Goal: Task Accomplishment & Management: Manage account settings

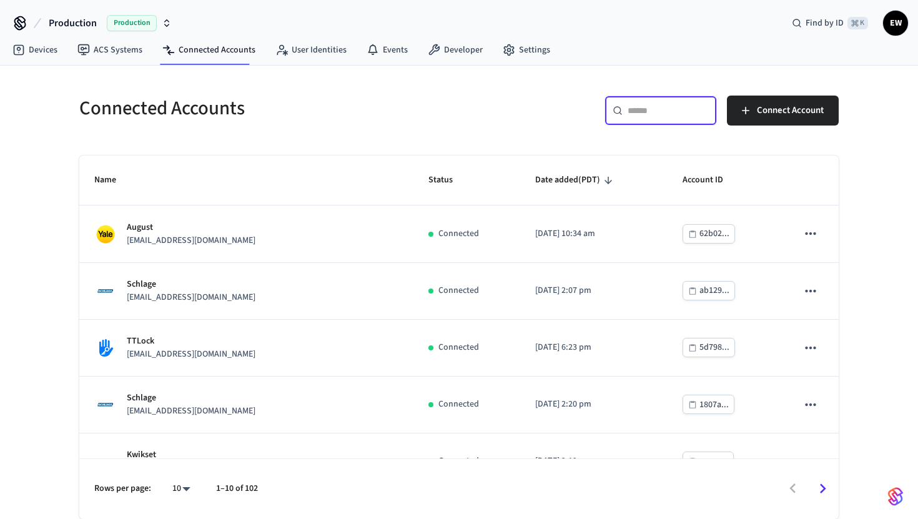
click at [666, 113] on input "text" at bounding box center [668, 110] width 81 height 12
paste input "**********"
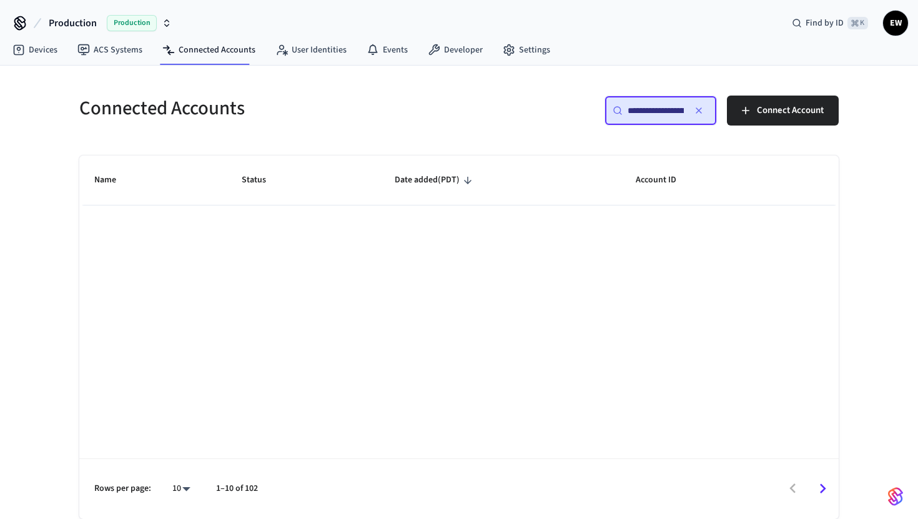
scroll to position [0, 92]
type input "**********"
click at [36, 45] on link "Devices" at bounding box center [34, 50] width 65 height 22
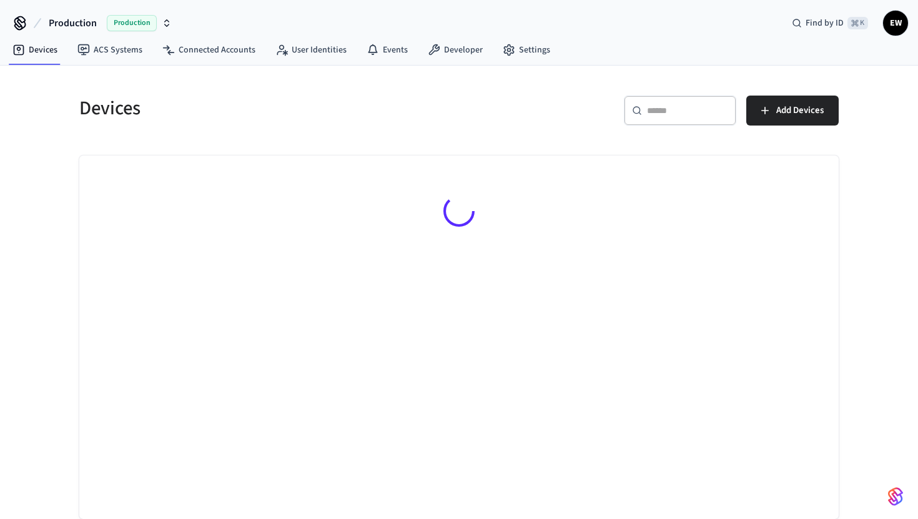
click at [681, 107] on input "text" at bounding box center [687, 110] width 81 height 12
paste input "**********"
type input "**********"
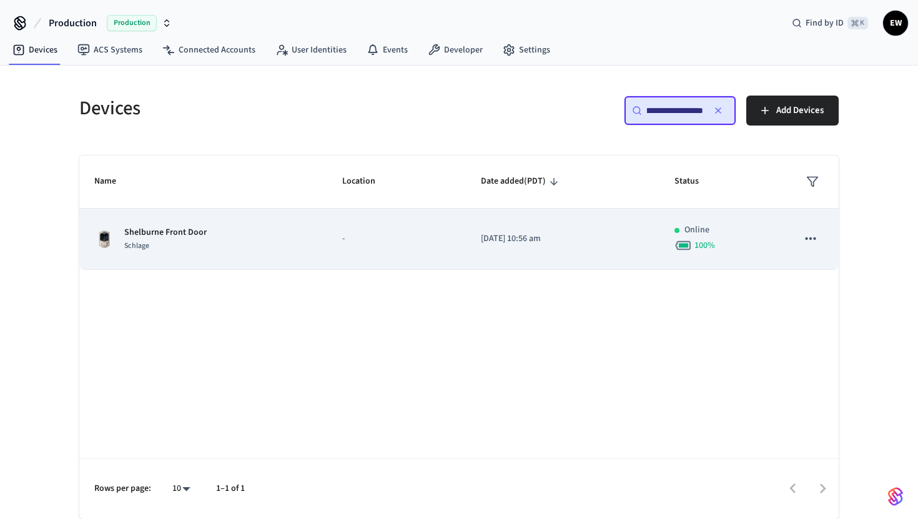
scroll to position [0, 0]
click at [499, 244] on p "[DATE] 10:56 am" at bounding box center [563, 238] width 164 height 13
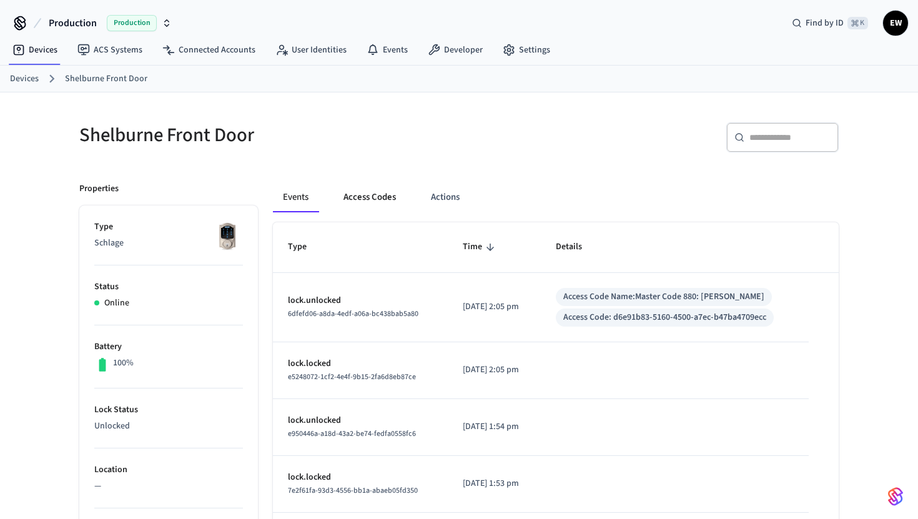
click at [380, 197] on button "Access Codes" at bounding box center [369, 197] width 72 height 30
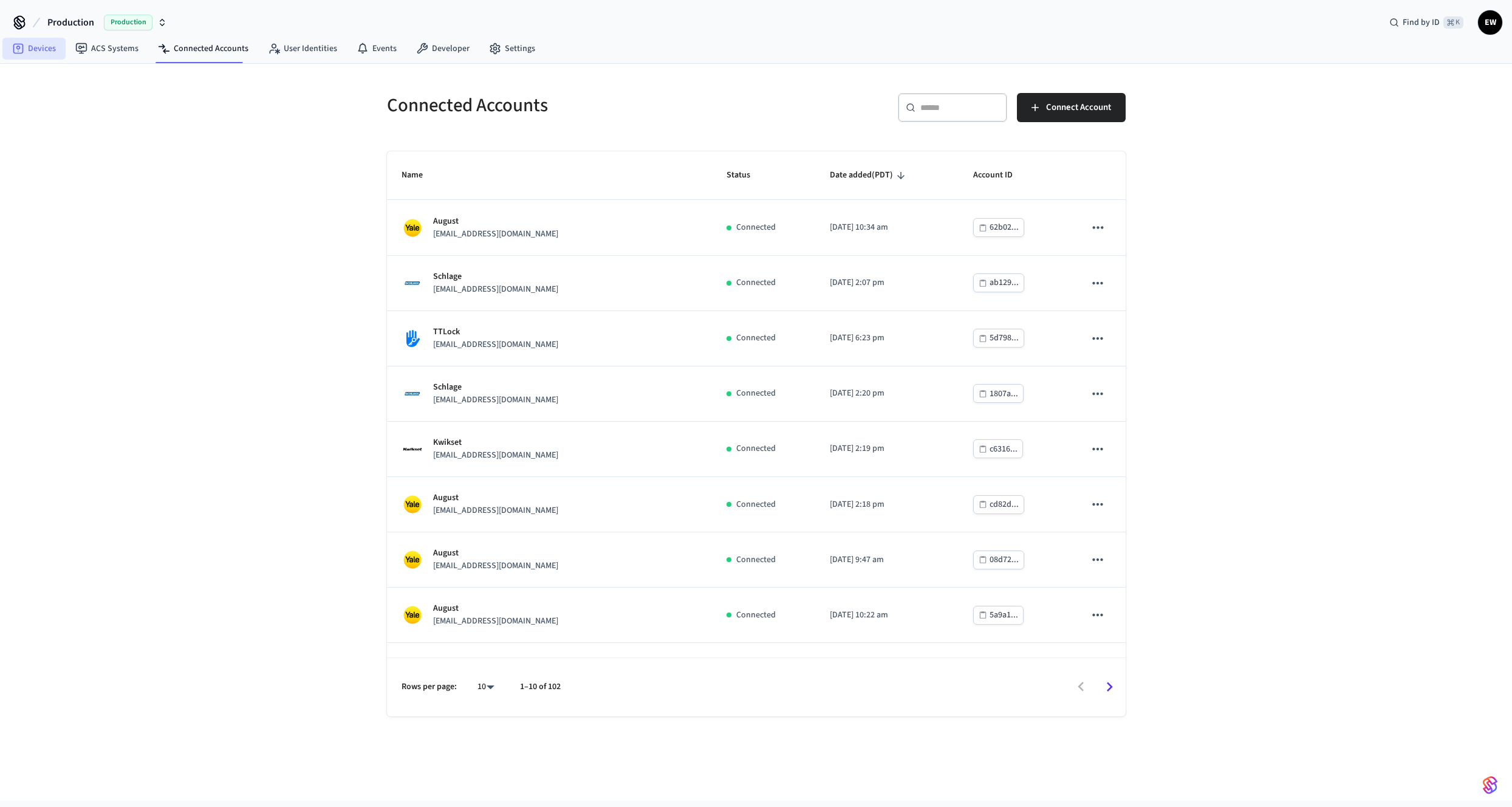
click at [48, 56] on link "Devices" at bounding box center [33, 49] width 63 height 21
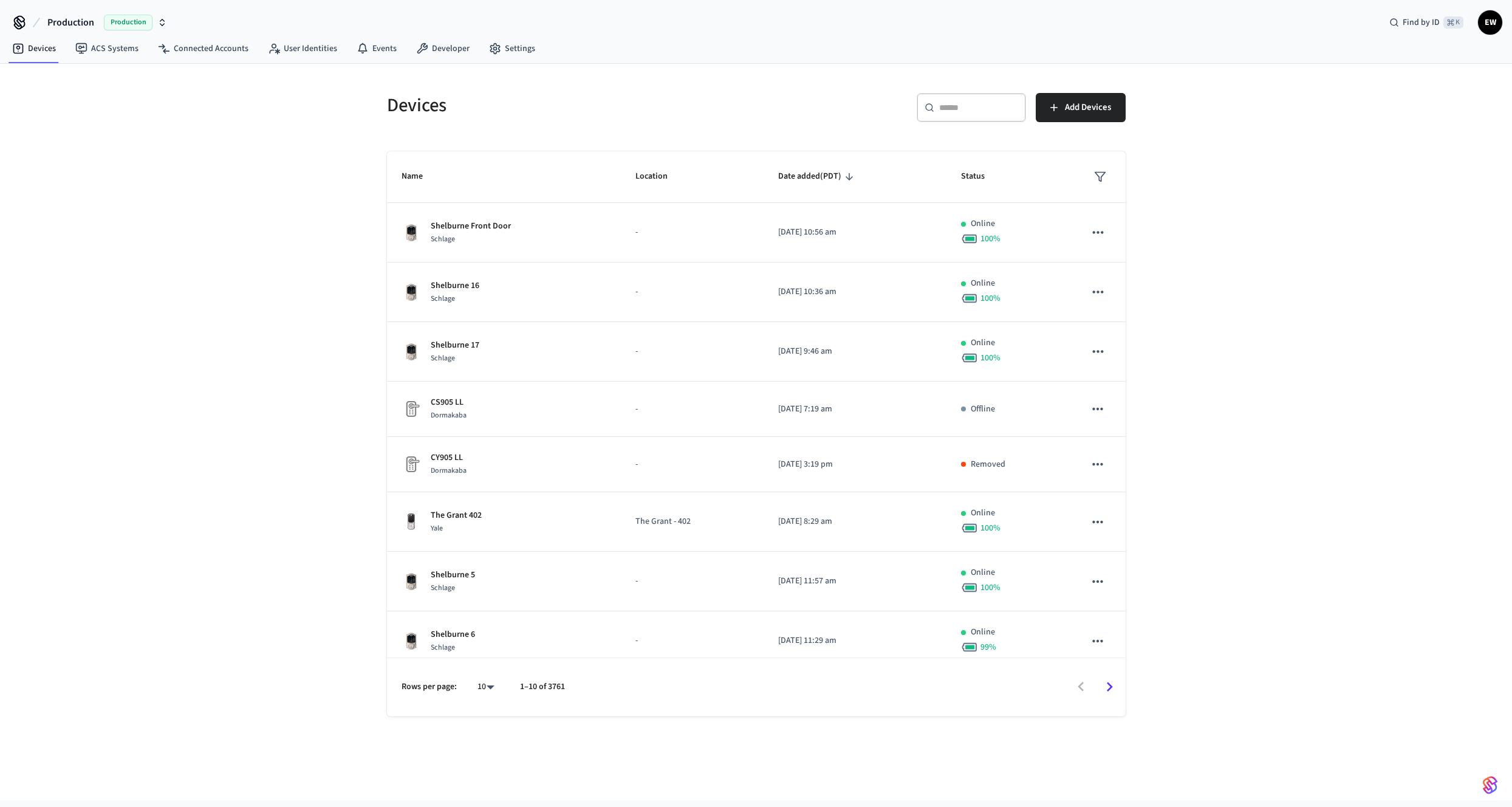
click at [993, 115] on div "​ ​" at bounding box center [971, 108] width 109 height 29
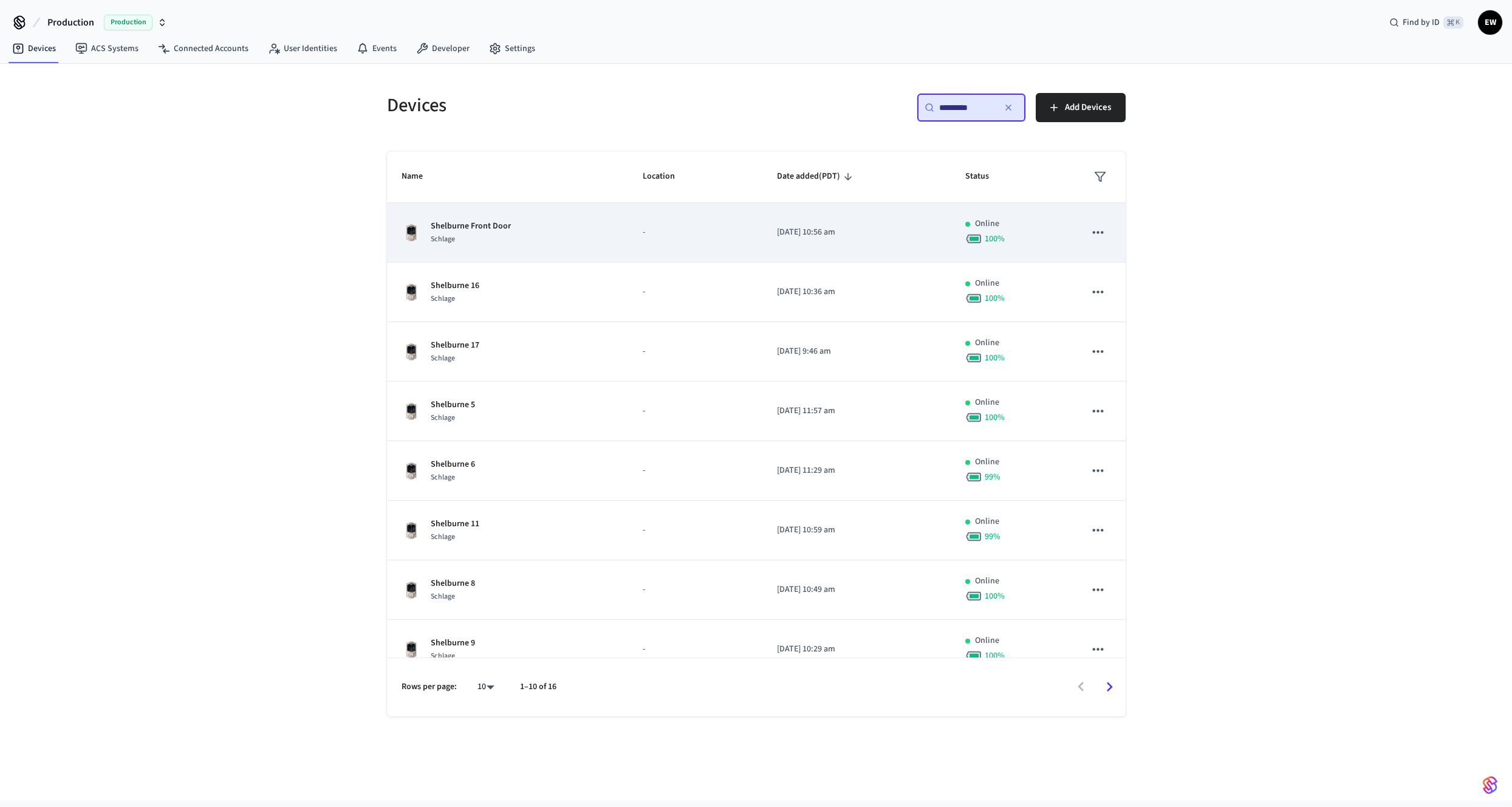
type input "*********"
click at [714, 246] on td "-" at bounding box center [696, 233] width 134 height 59
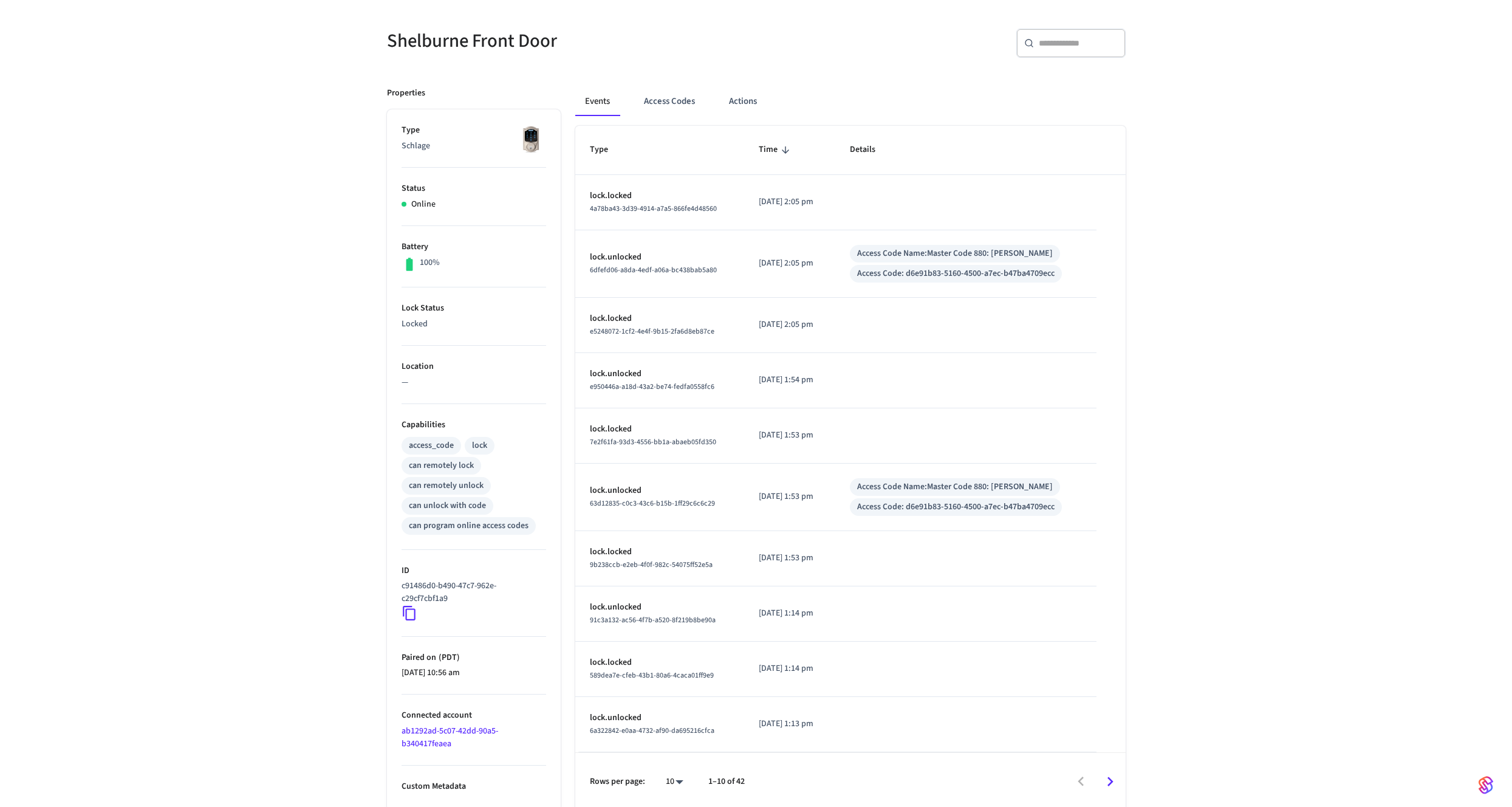
scroll to position [94, 0]
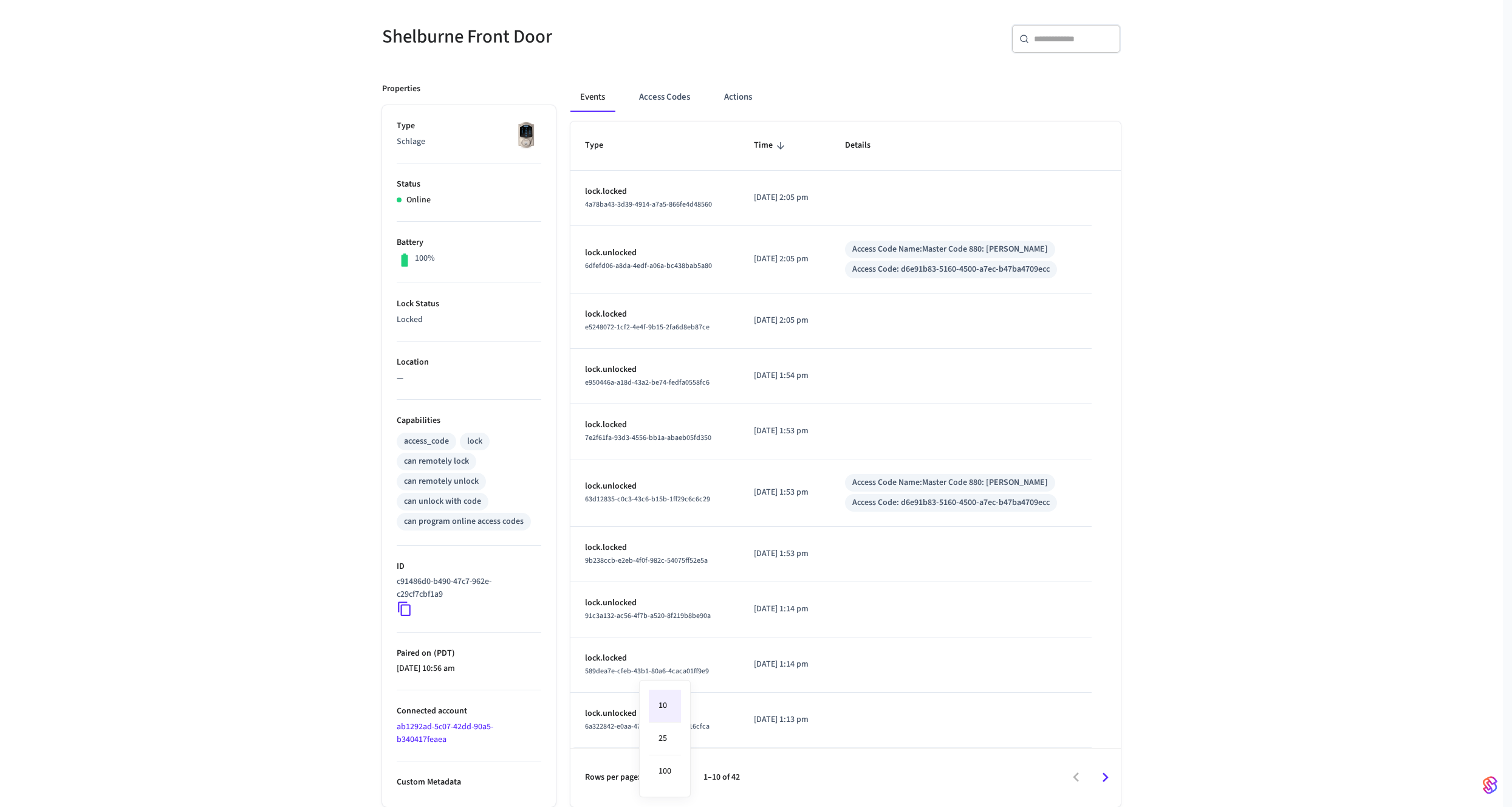
click at [669, 775] on body "Production Production Find by ID ⌘ K EW Devices ACS Systems Connected Accounts …" at bounding box center [756, 356] width 1512 height 902
click at [669, 766] on li "100" at bounding box center [665, 771] width 32 height 32
type input "***"
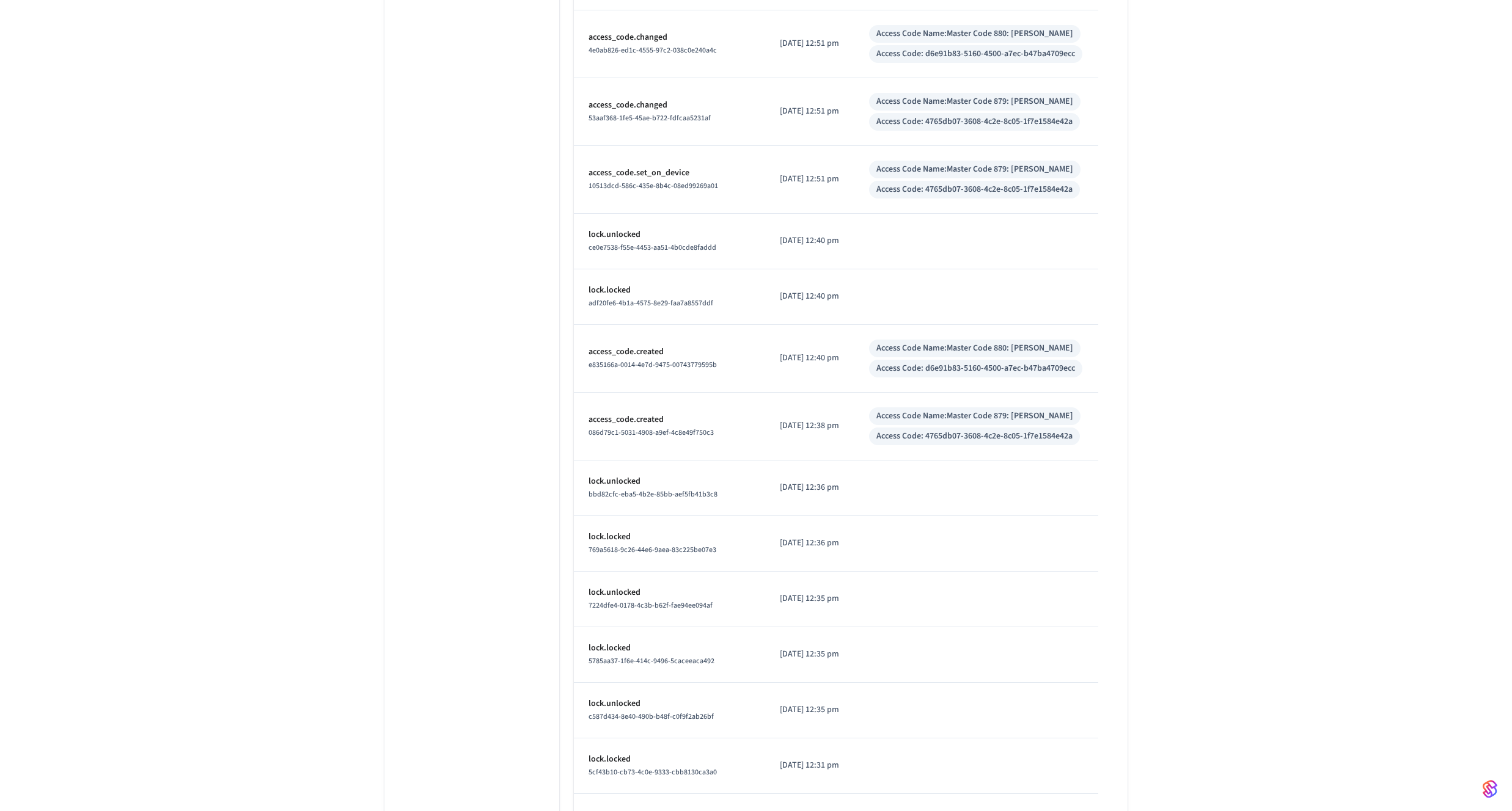
scroll to position [797, 0]
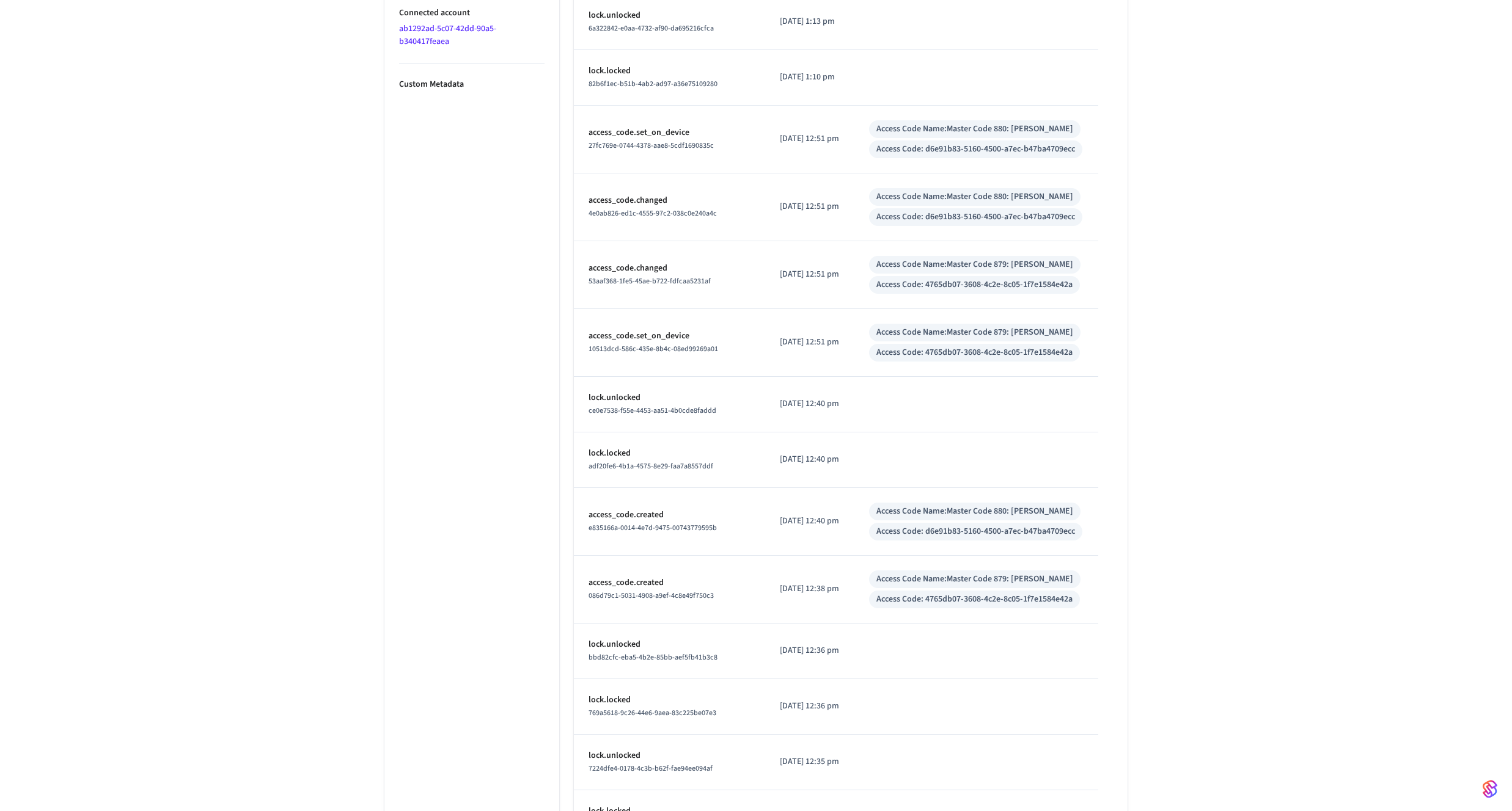
click at [803, 588] on p "[DATE] 12:38 pm" at bounding box center [809, 589] width 60 height 13
click at [790, 336] on p "[DATE] 12:51 pm" at bounding box center [809, 341] width 60 height 13
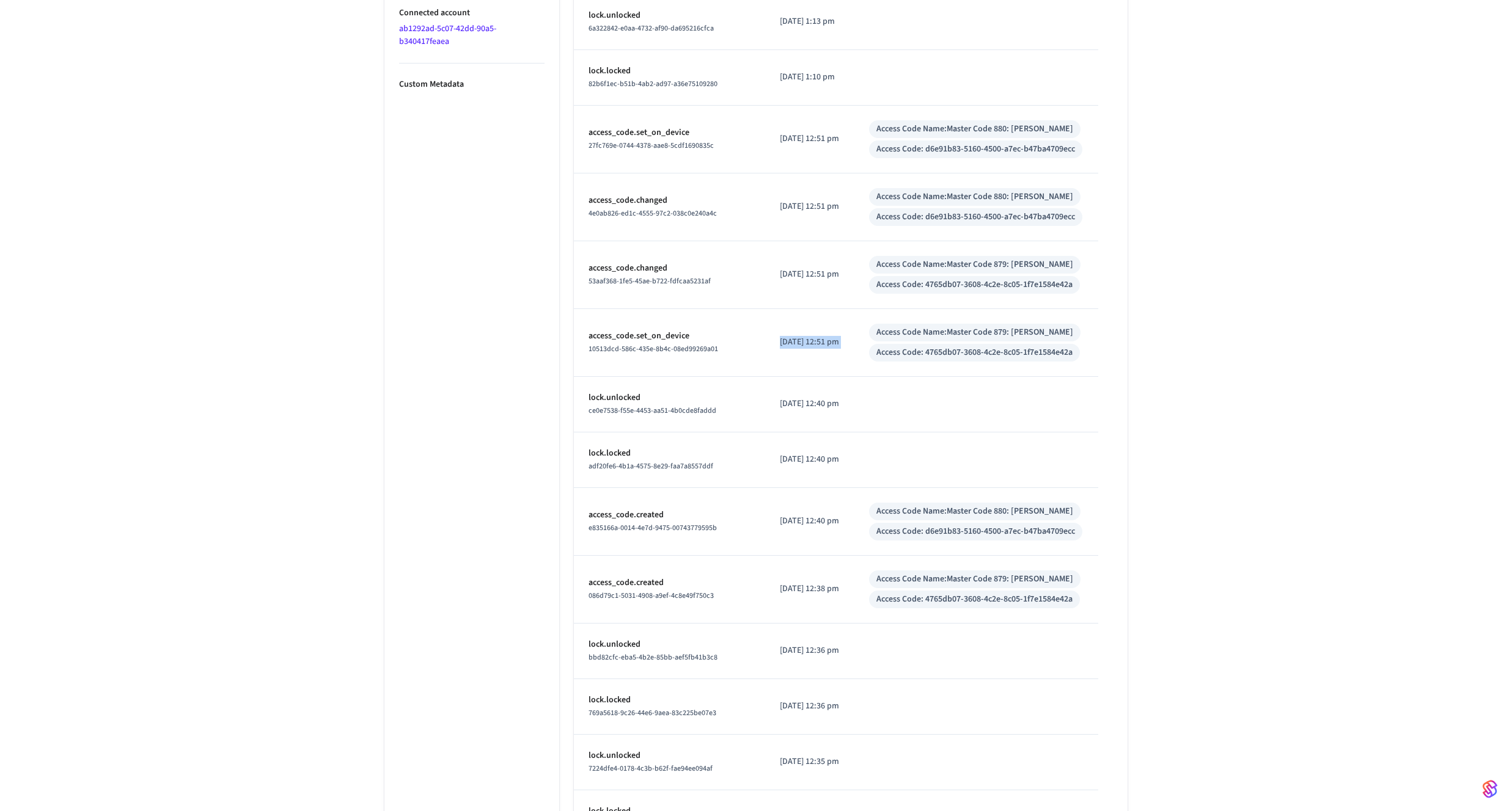
click at [790, 336] on p "[DATE] 12:51 pm" at bounding box center [809, 341] width 60 height 13
copy p "[DATE] 12:51 pm"
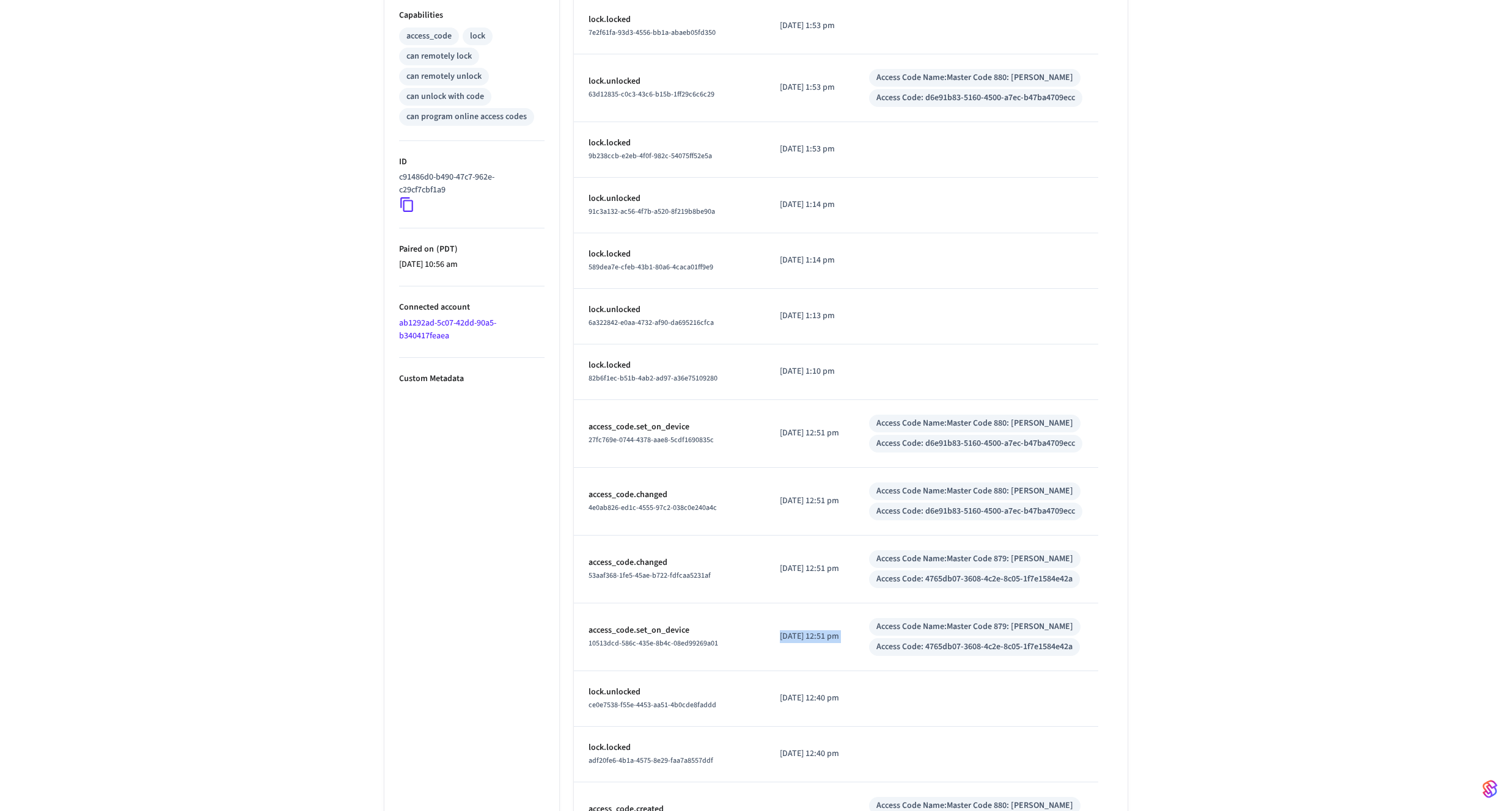
scroll to position [504, 0]
click at [790, 563] on p "[DATE] 12:51 pm" at bounding box center [809, 568] width 60 height 13
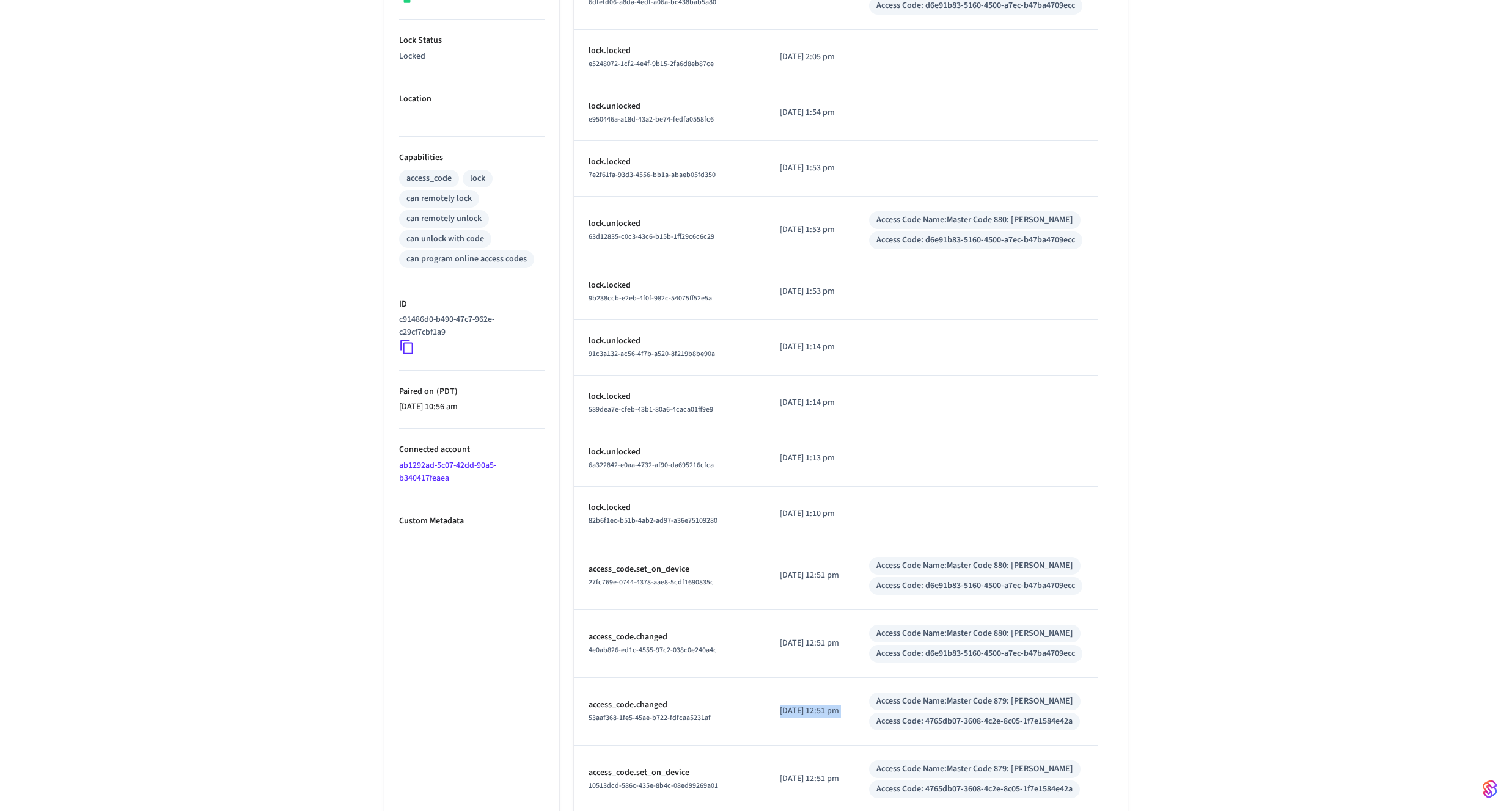
scroll to position [365, 0]
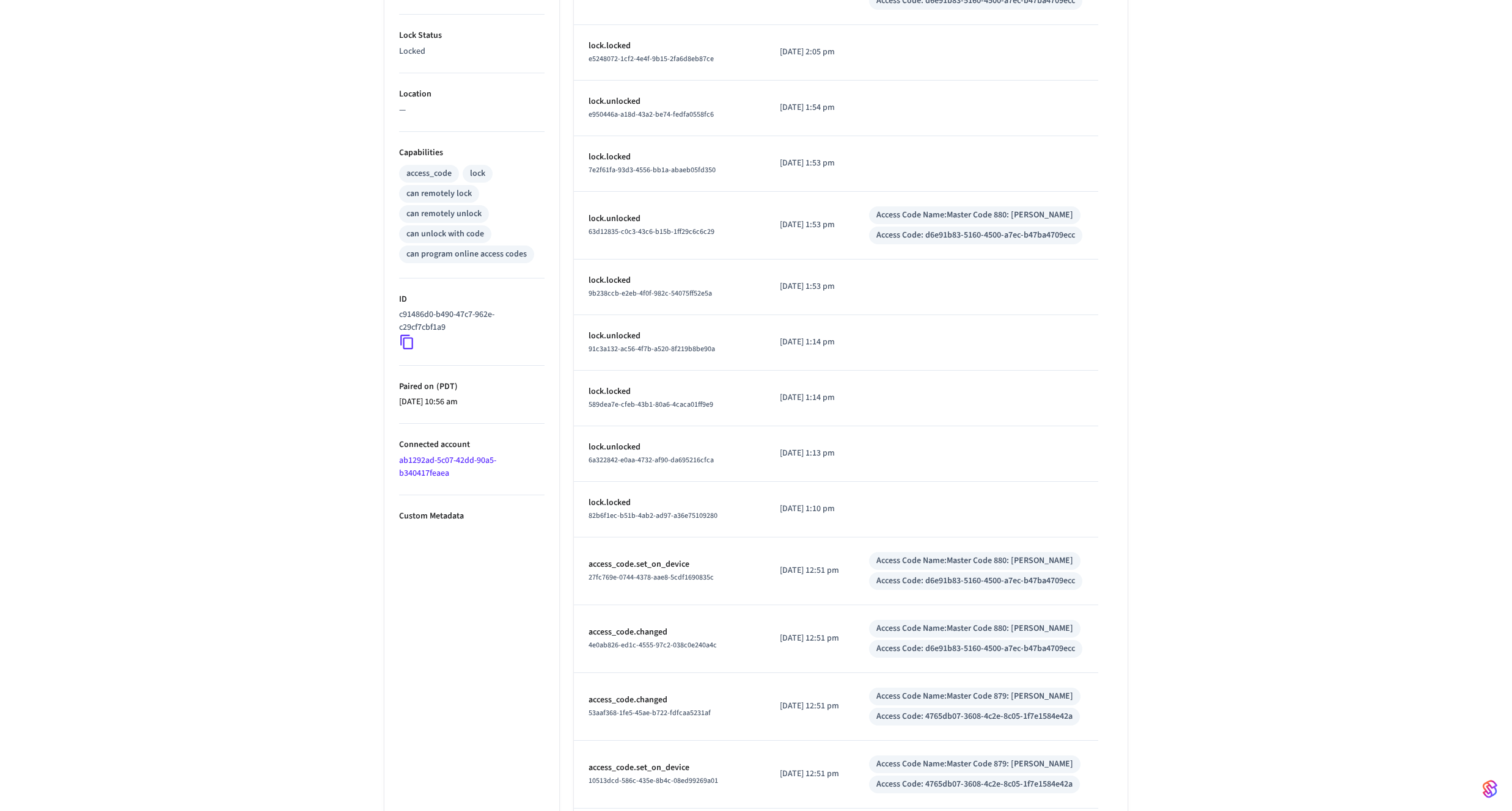
click at [789, 771] on p "[DATE] 12:51 pm" at bounding box center [809, 774] width 60 height 13
copy p "[DATE] 12:51 pm"
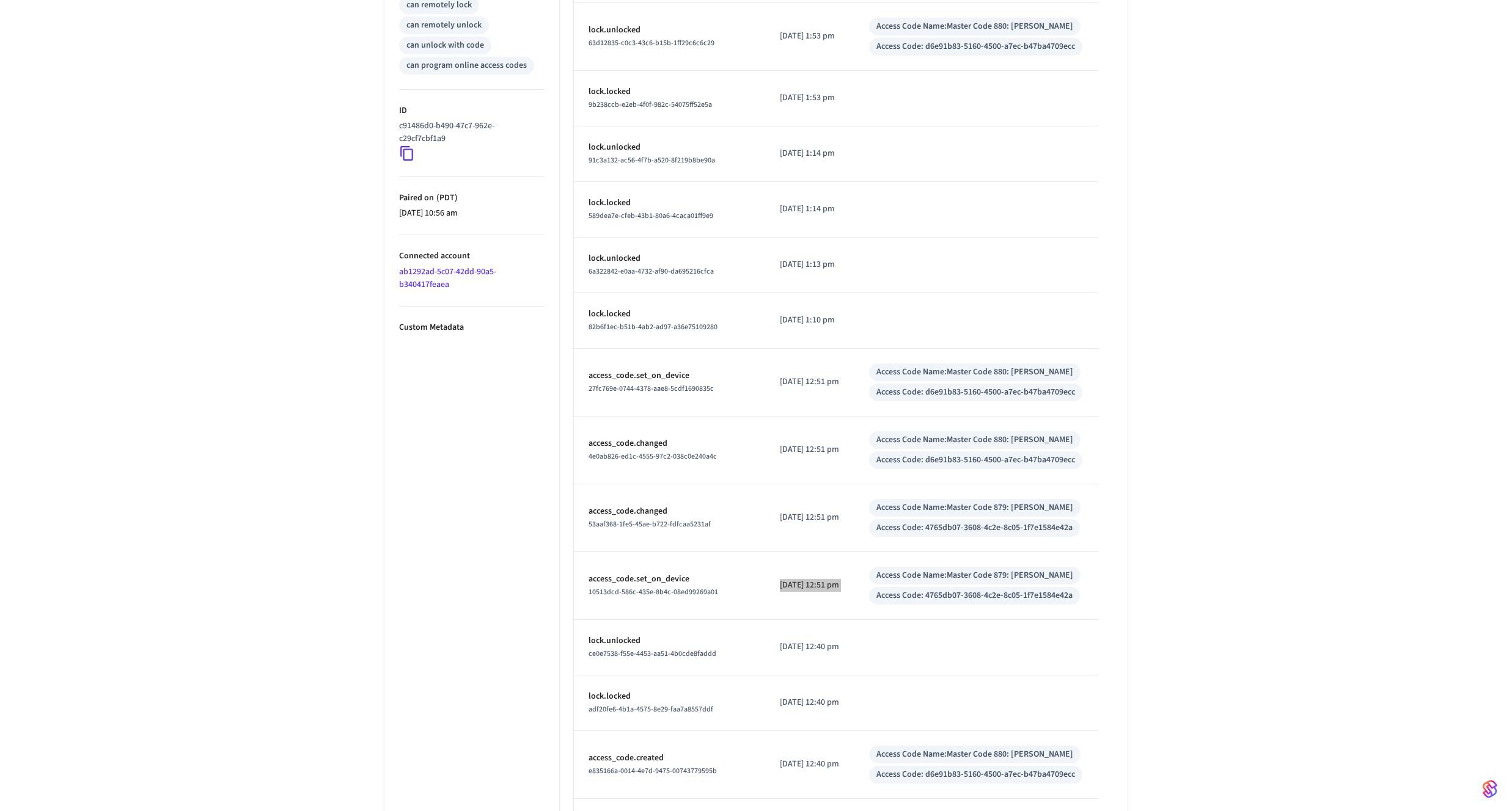
scroll to position [0, 0]
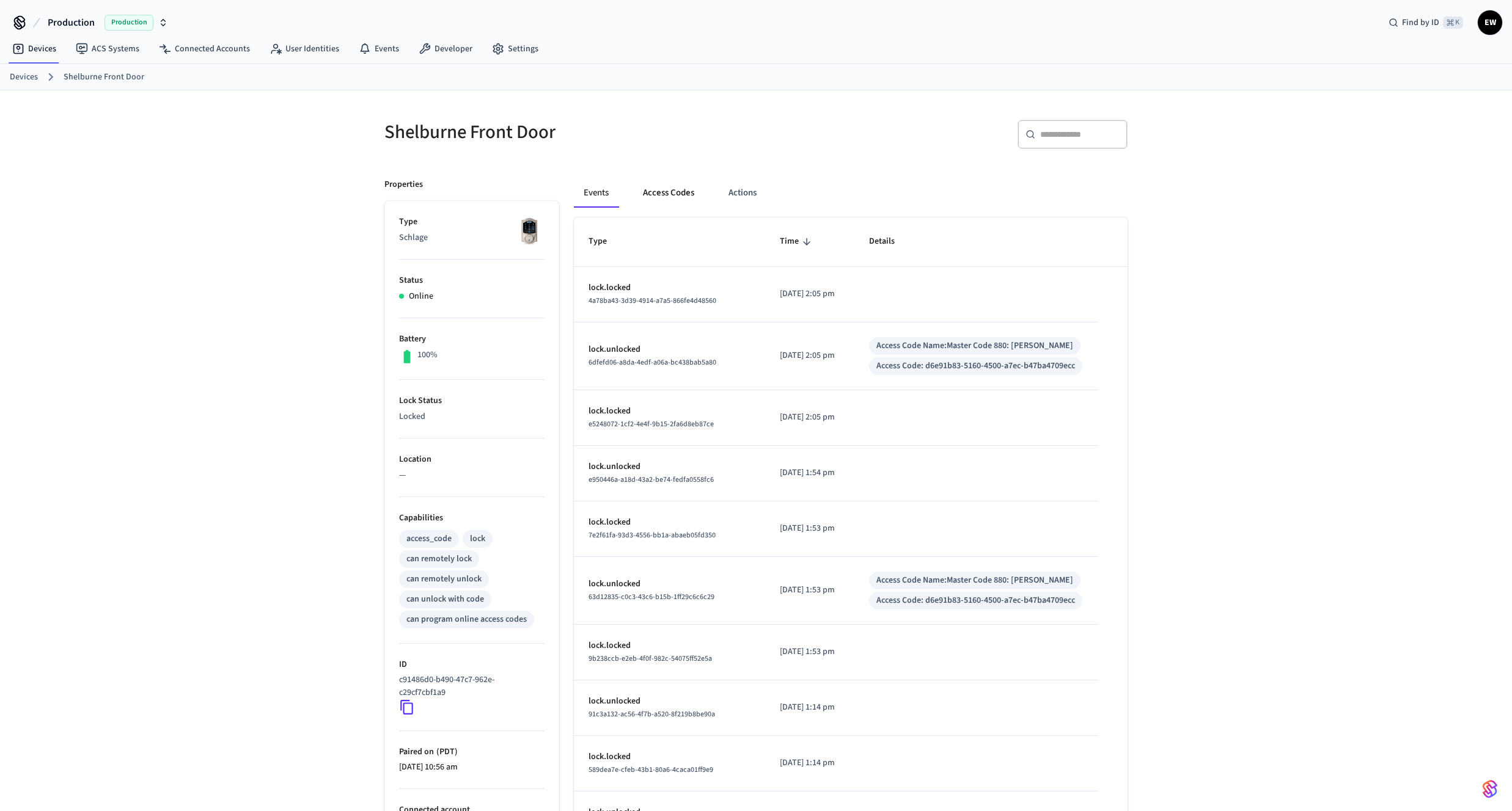
click at [687, 191] on button "Access Codes" at bounding box center [668, 193] width 70 height 29
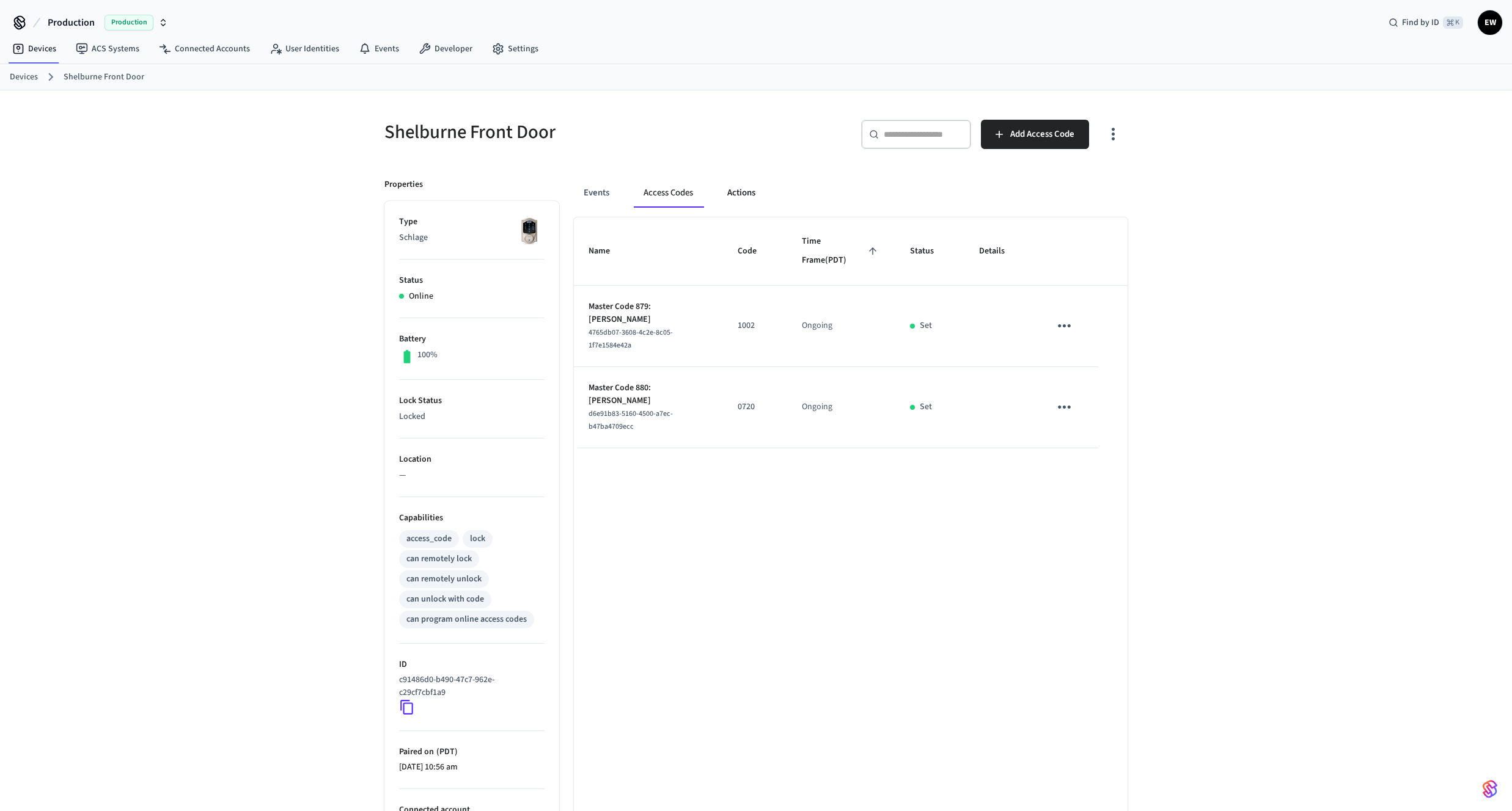
click at [757, 200] on button "Actions" at bounding box center [741, 193] width 48 height 29
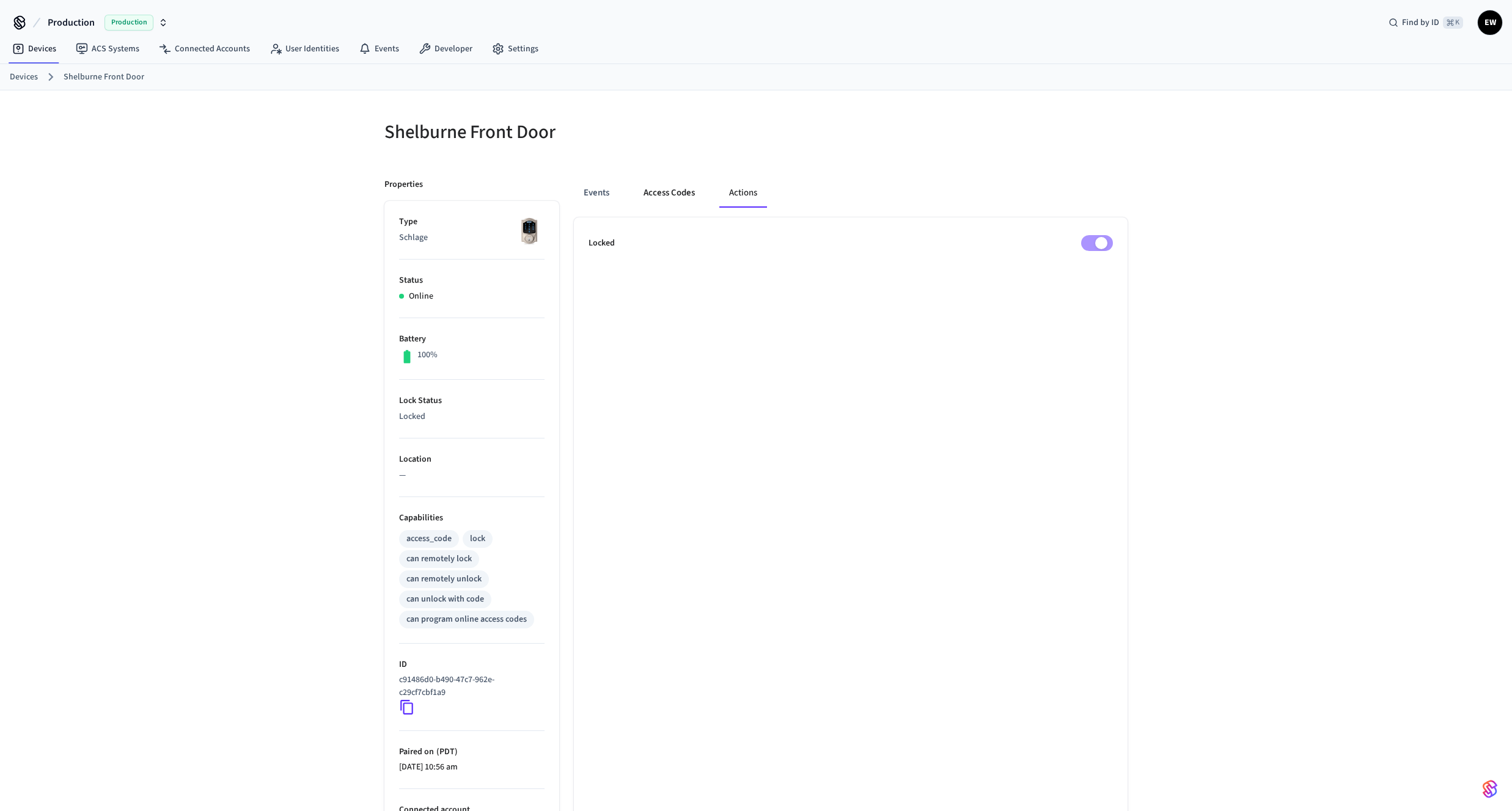
click at [666, 195] on button "Access Codes" at bounding box center [669, 193] width 70 height 29
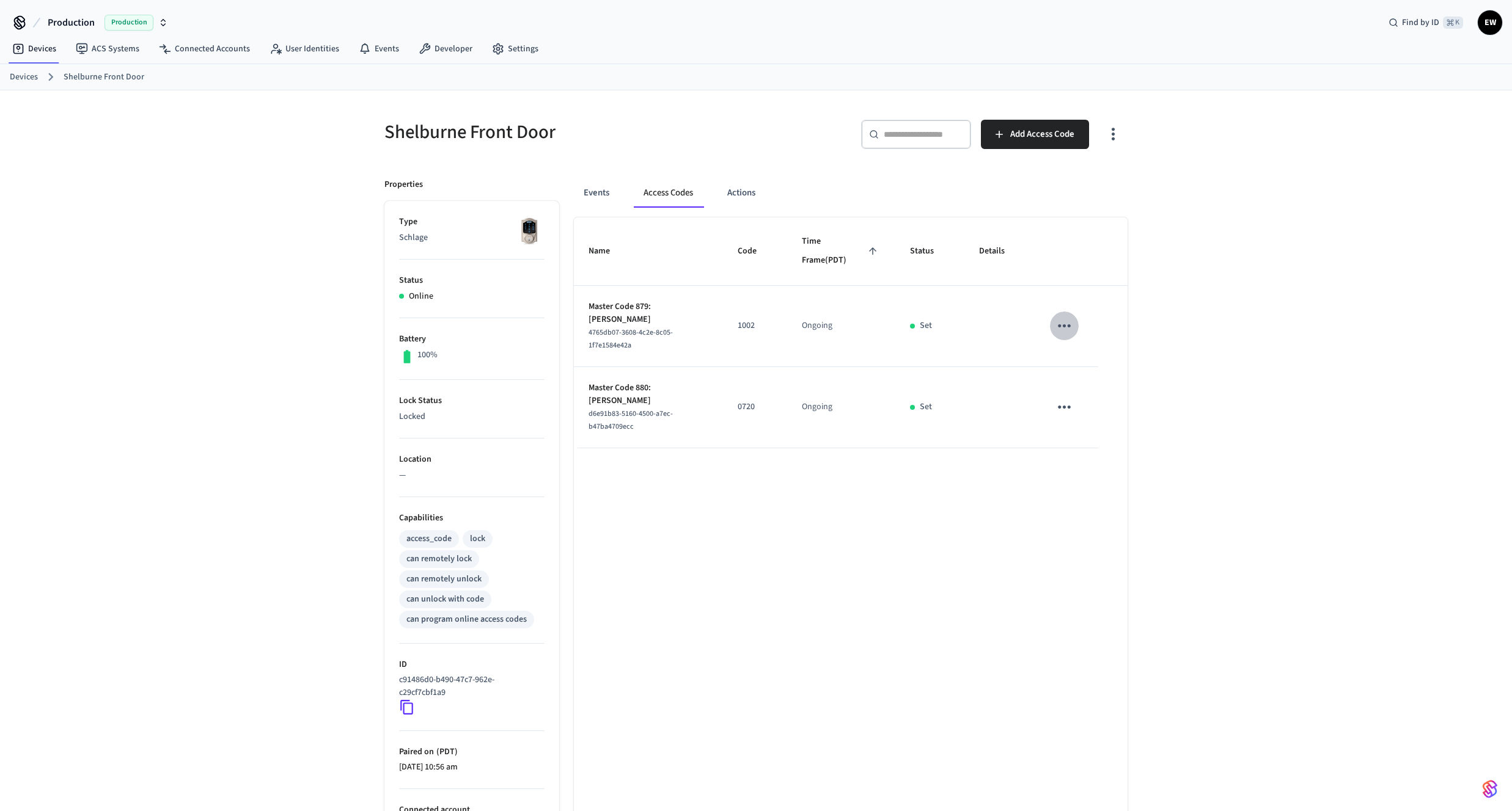
click at [1067, 329] on icon "sticky table" at bounding box center [1064, 325] width 19 height 19
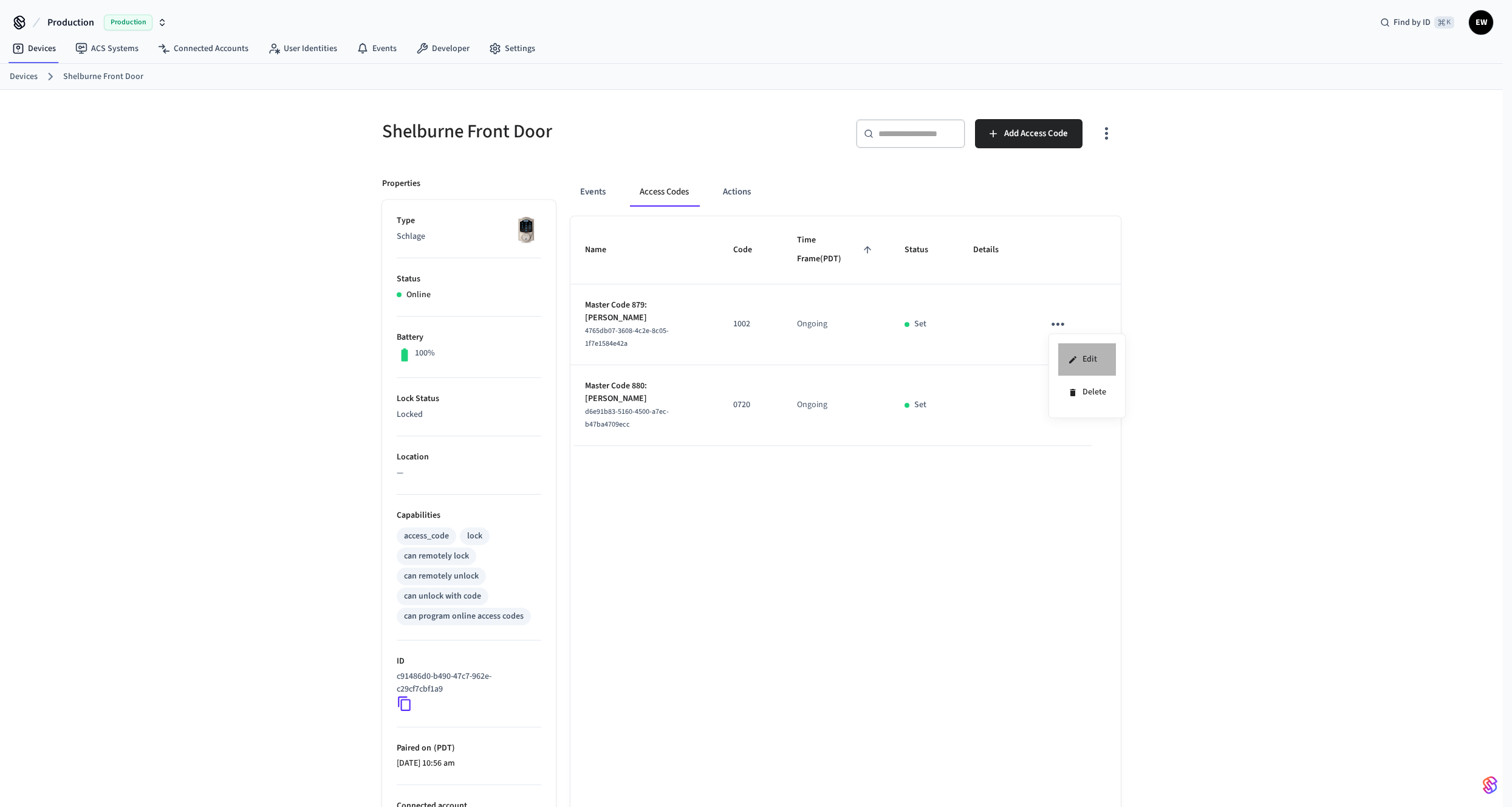
click at [1080, 357] on li "Edit" at bounding box center [1087, 360] width 57 height 33
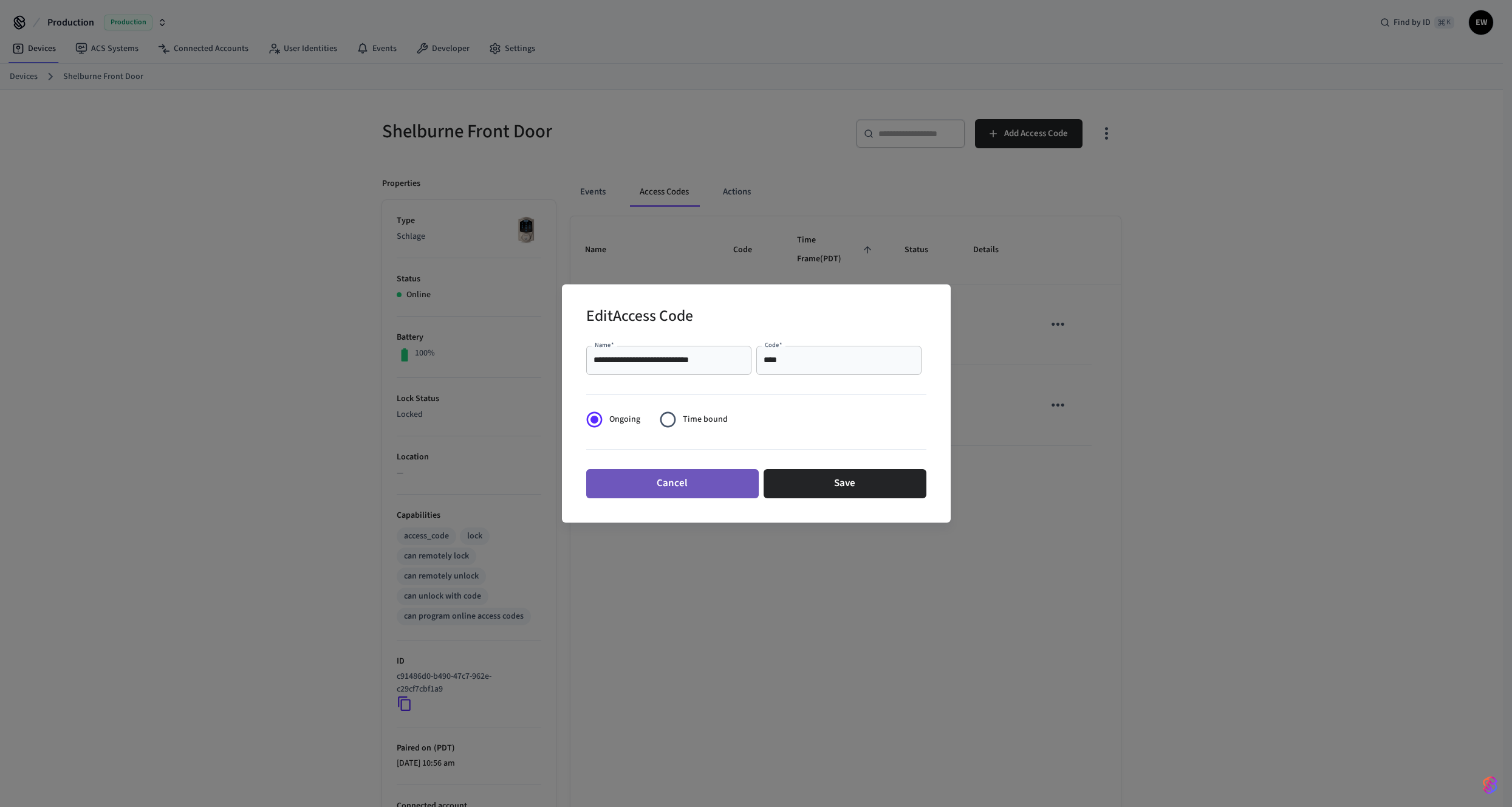
click at [711, 489] on button "Cancel" at bounding box center [672, 484] width 172 height 29
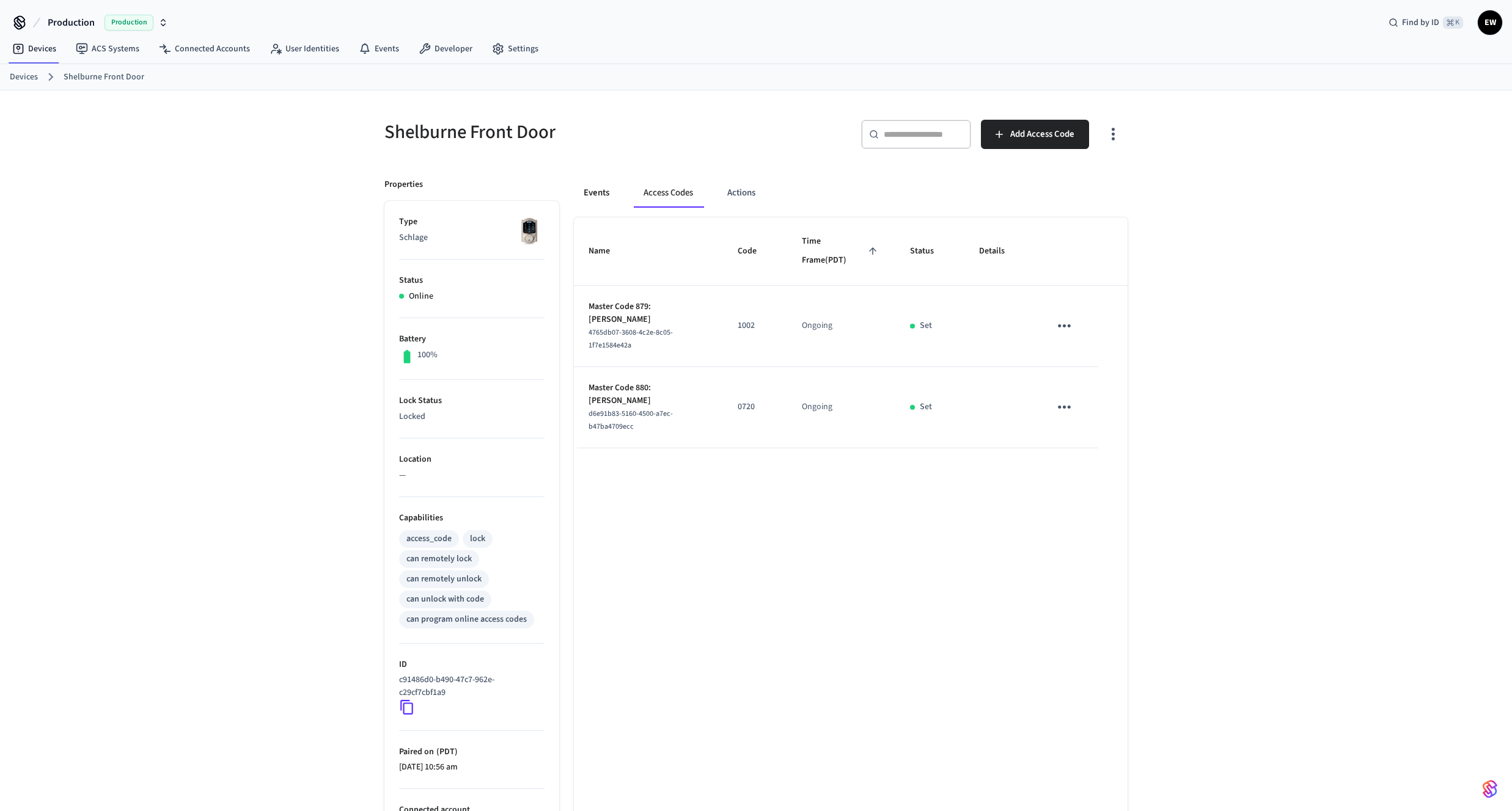
click at [596, 197] on button "Events" at bounding box center [596, 193] width 45 height 29
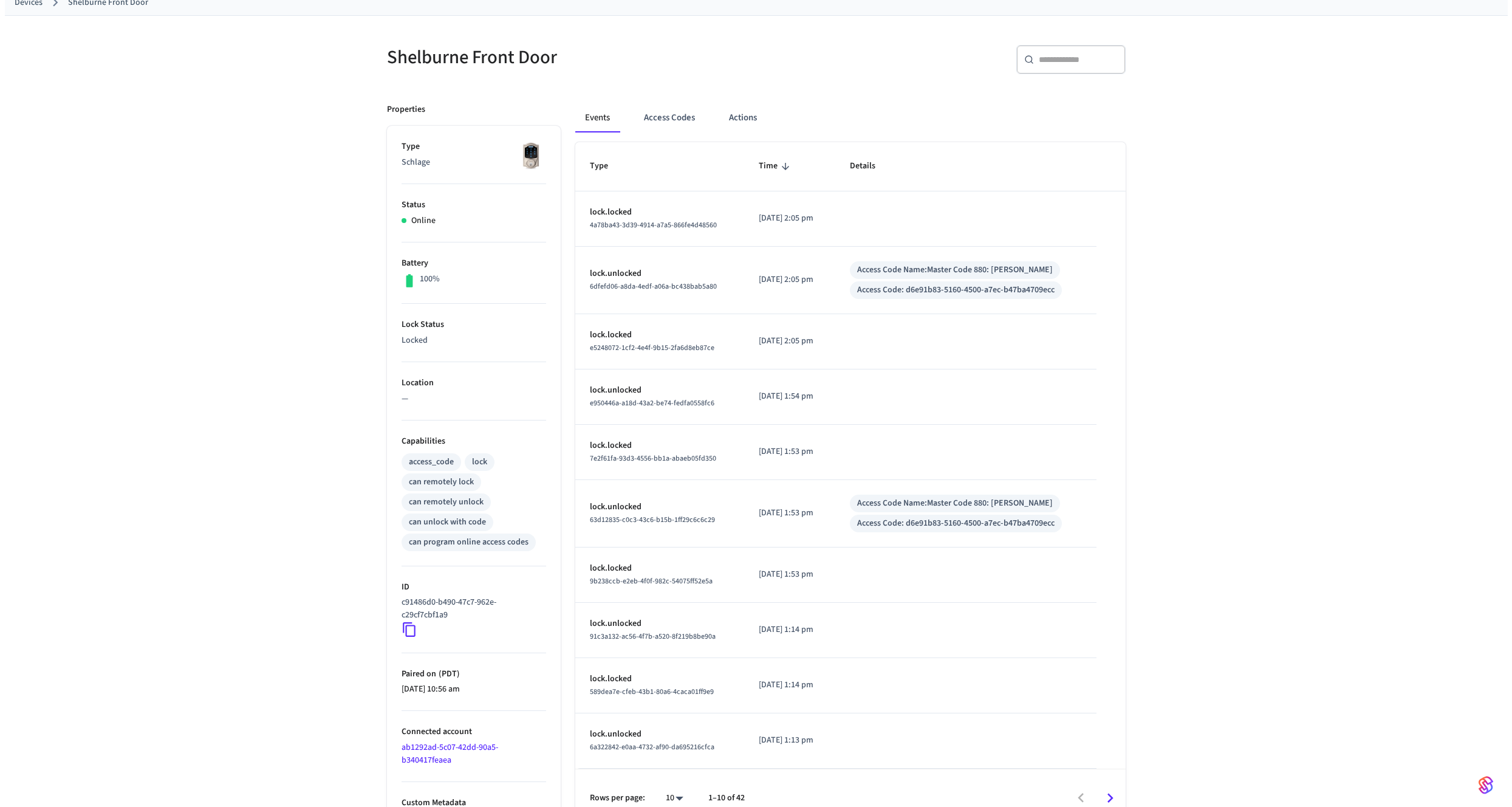
scroll to position [94, 0]
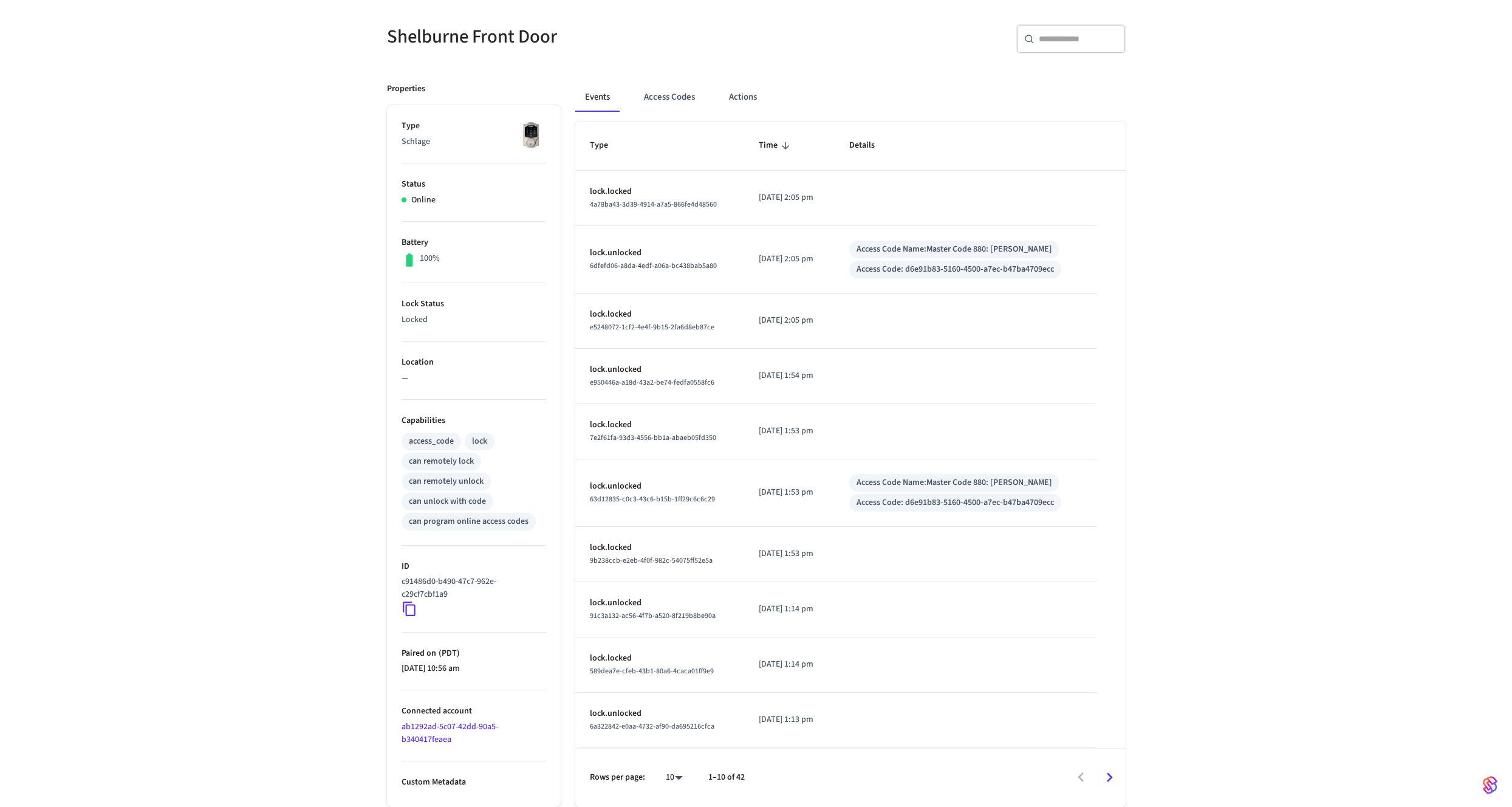
click at [675, 779] on body "Production Production Find by ID ⌘ K EW Devices ACS Systems Connected Accounts …" at bounding box center [756, 356] width 1512 height 902
click at [672, 761] on li "100" at bounding box center [665, 771] width 32 height 32
type input "***"
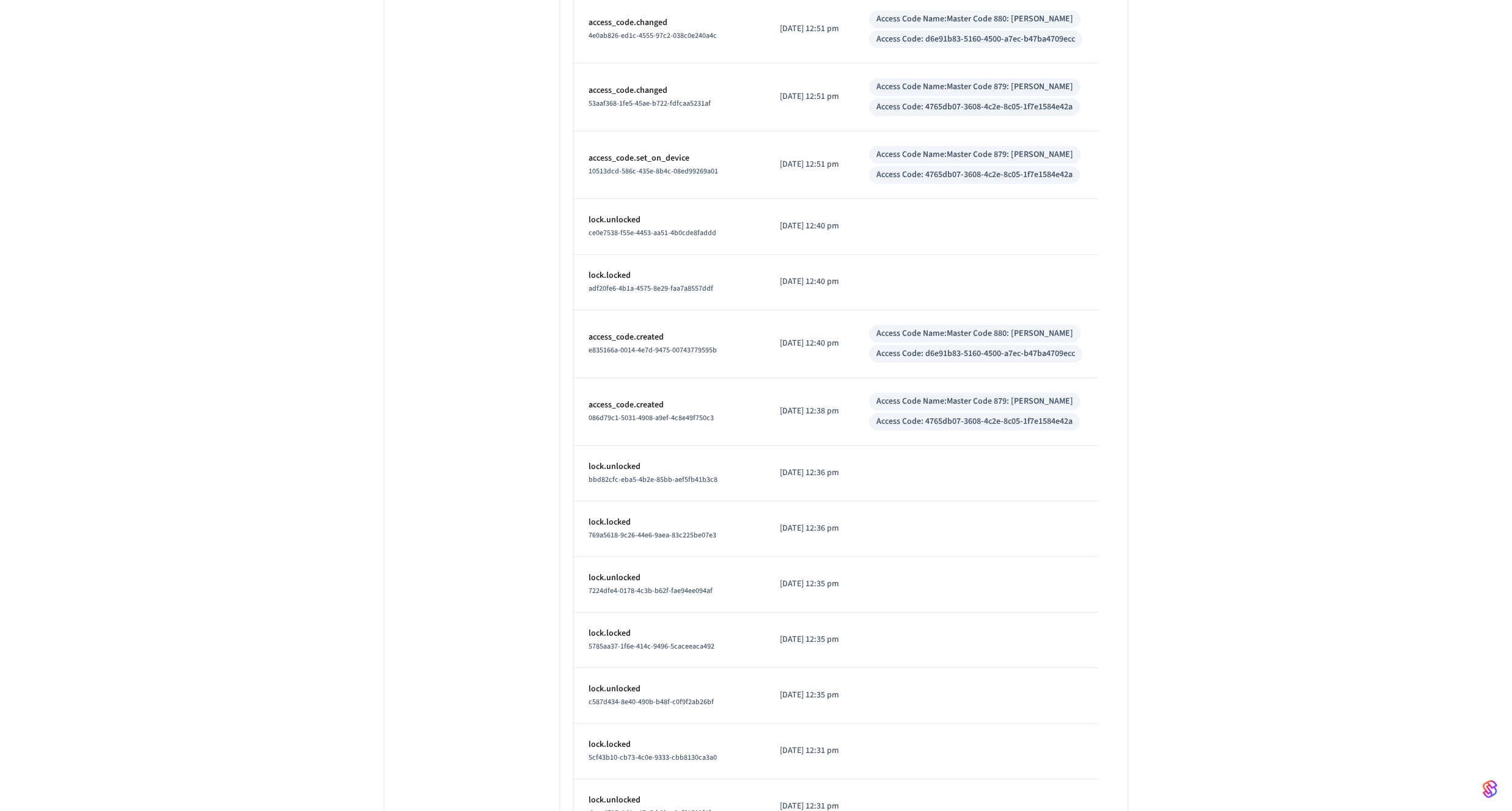
scroll to position [961, 0]
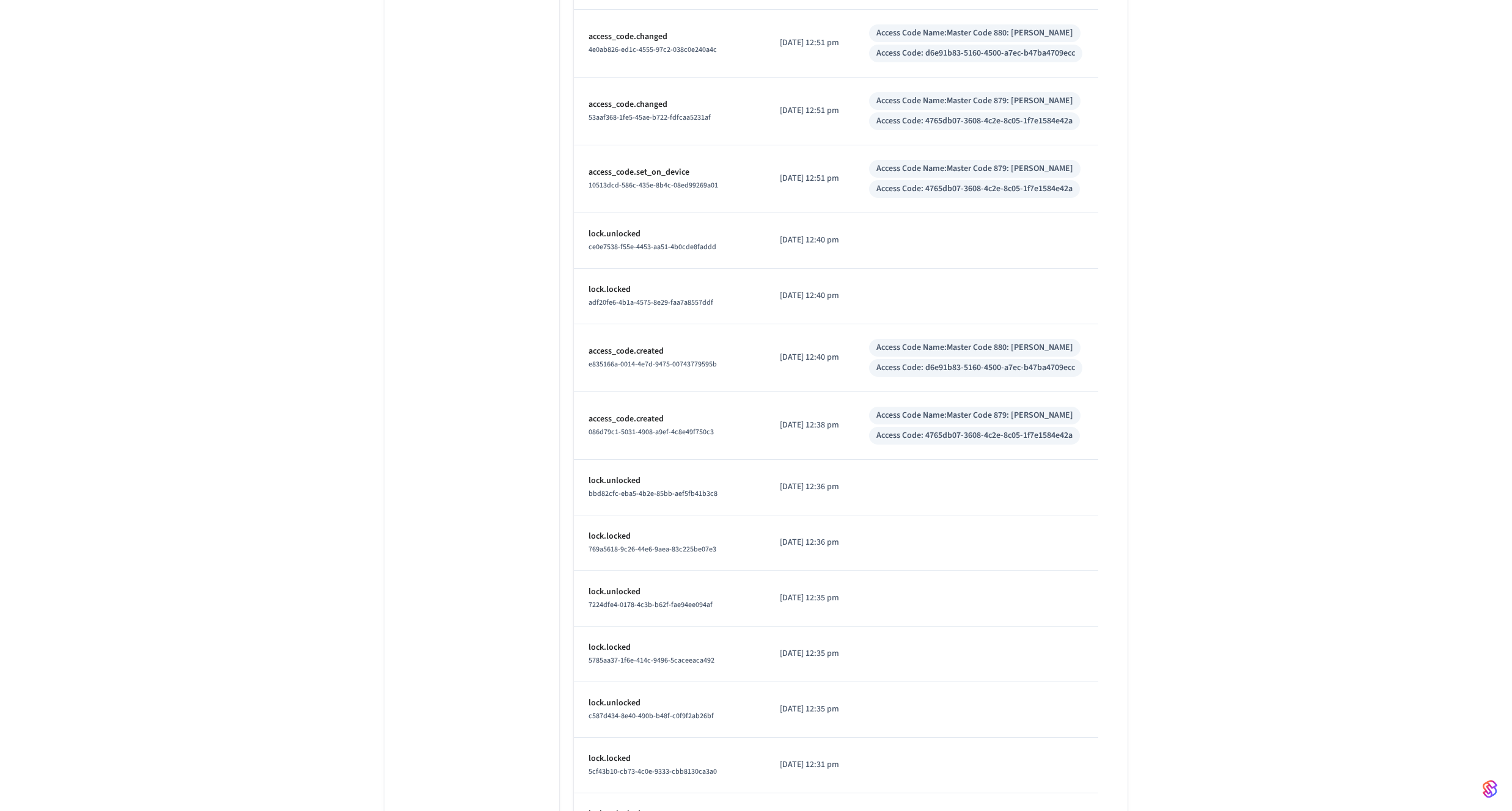
click at [791, 429] on p "[DATE] 12:38 pm" at bounding box center [809, 425] width 60 height 13
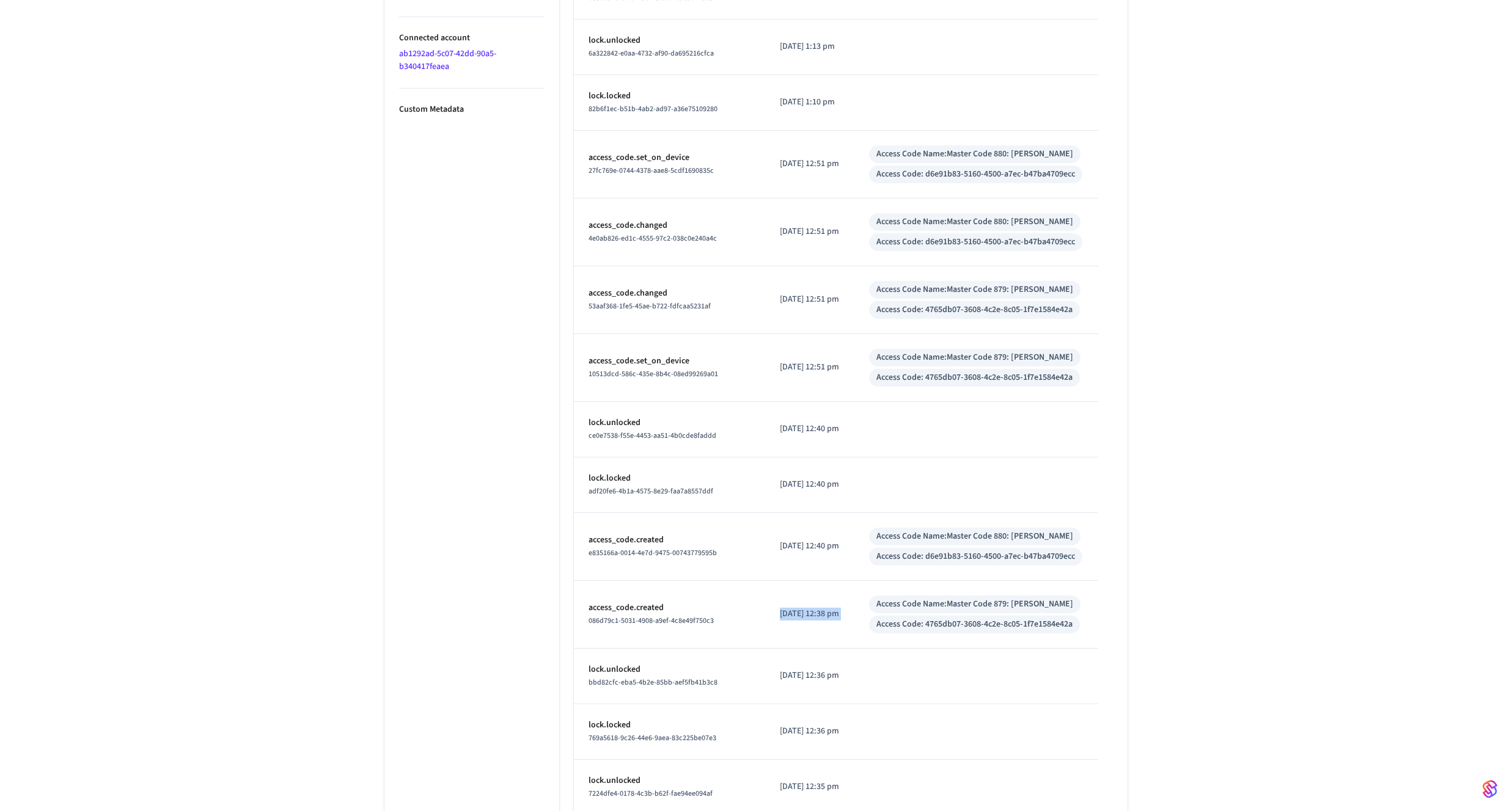
scroll to position [755, 0]
